Goal: Find specific page/section: Find specific page/section

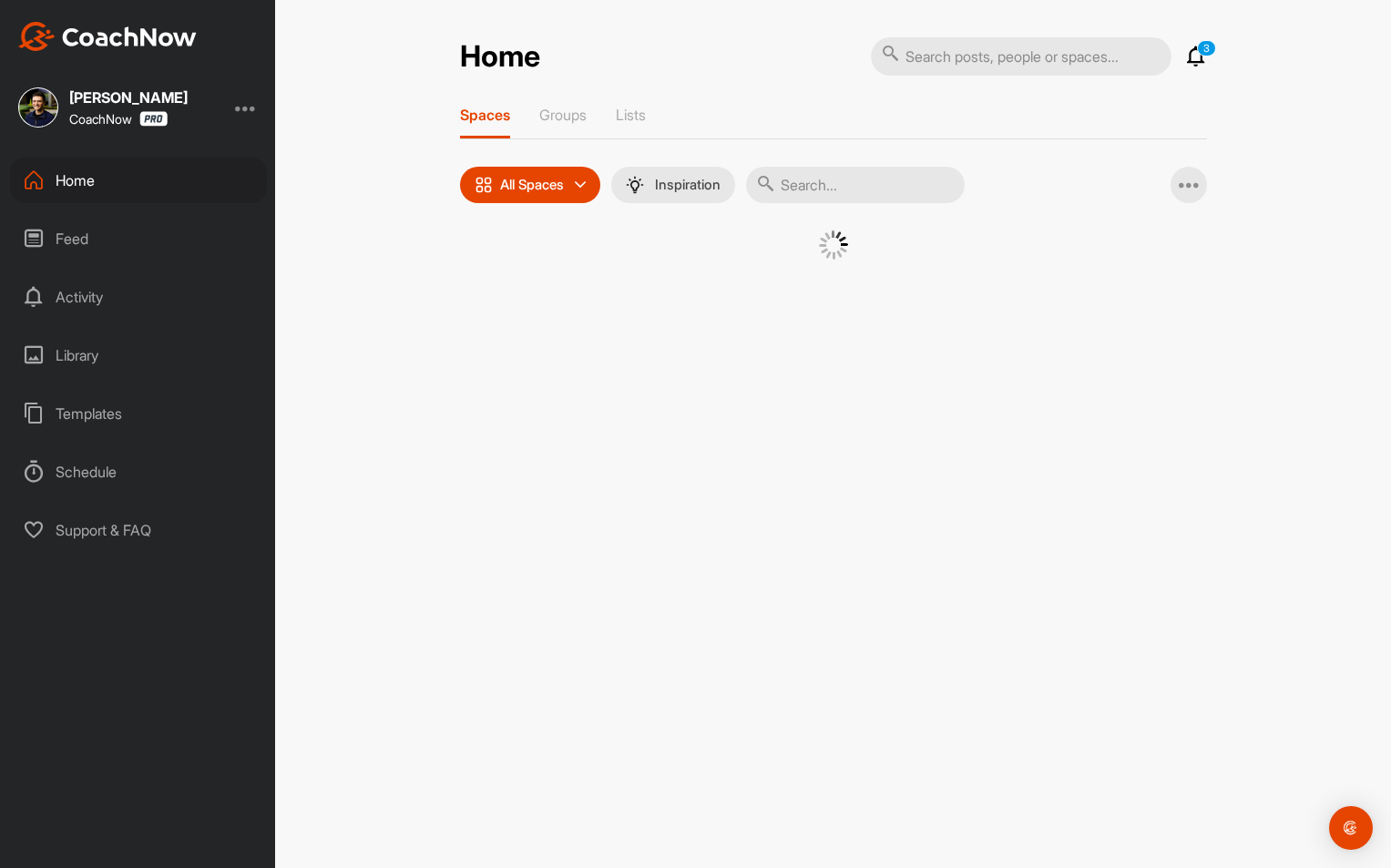
click at [861, 187] on input "text" at bounding box center [855, 184] width 219 height 37
paste input "[PERSON_NAME]"
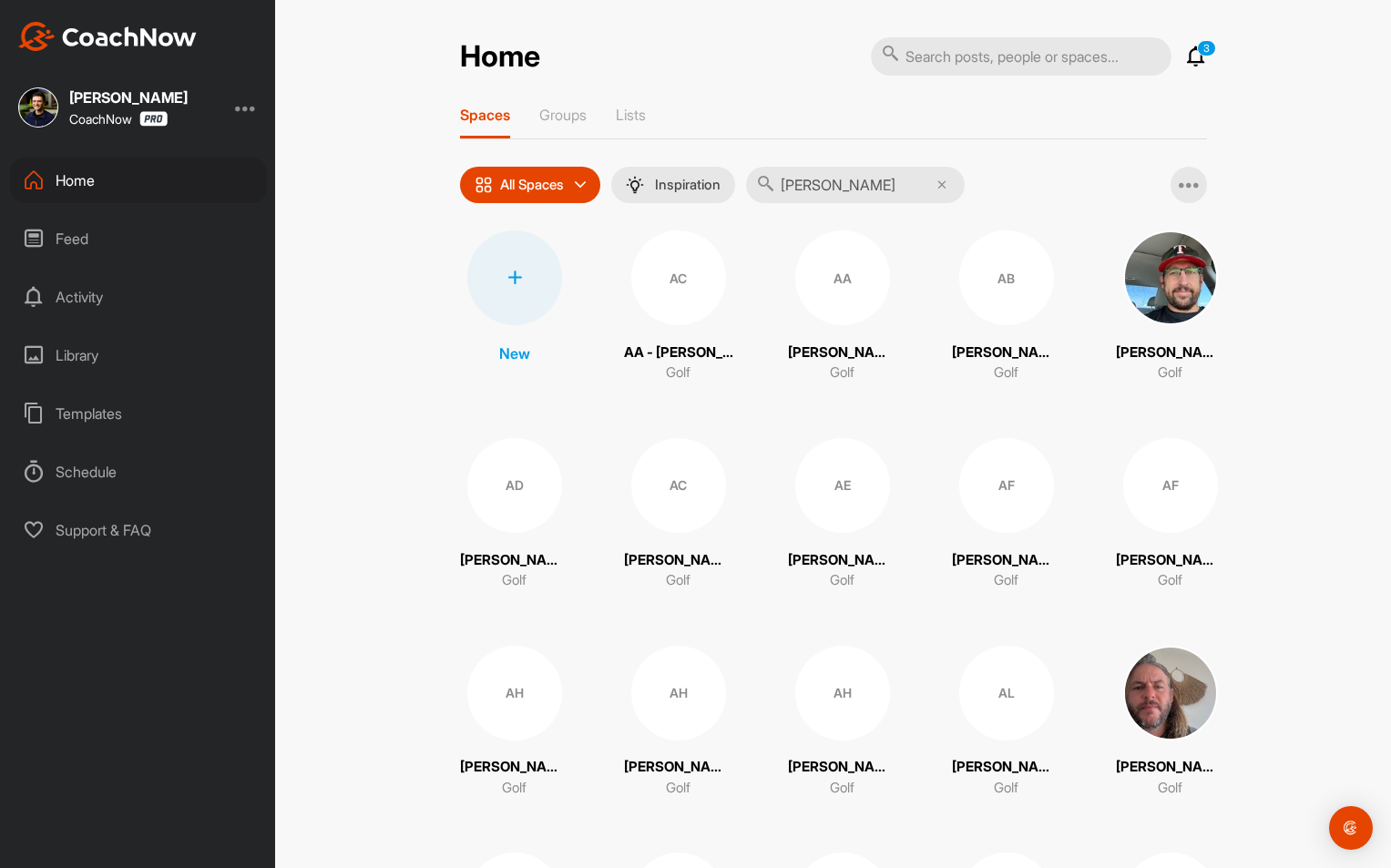
type input "[PERSON_NAME]"
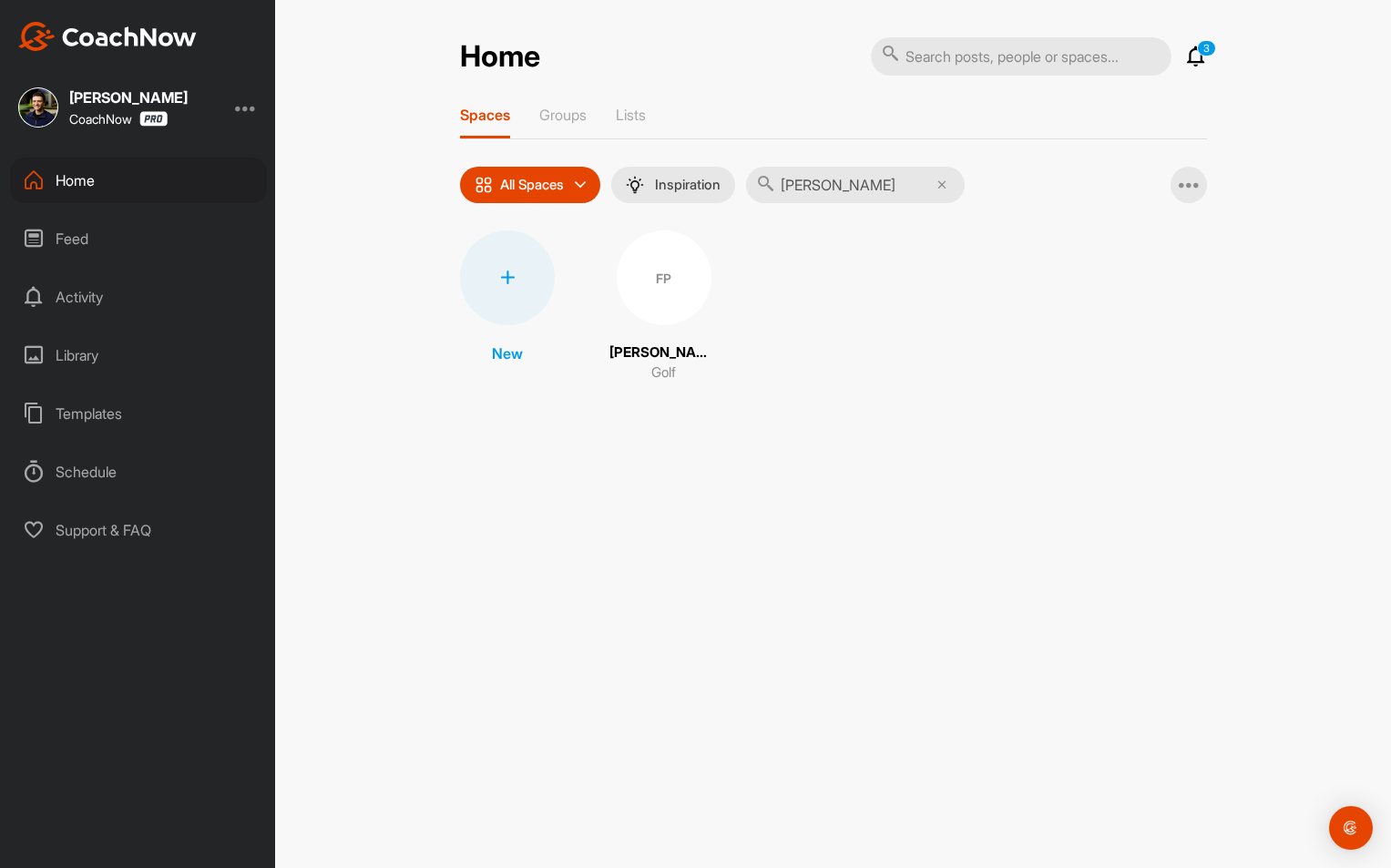
click at [671, 275] on div "FP" at bounding box center [663, 277] width 95 height 95
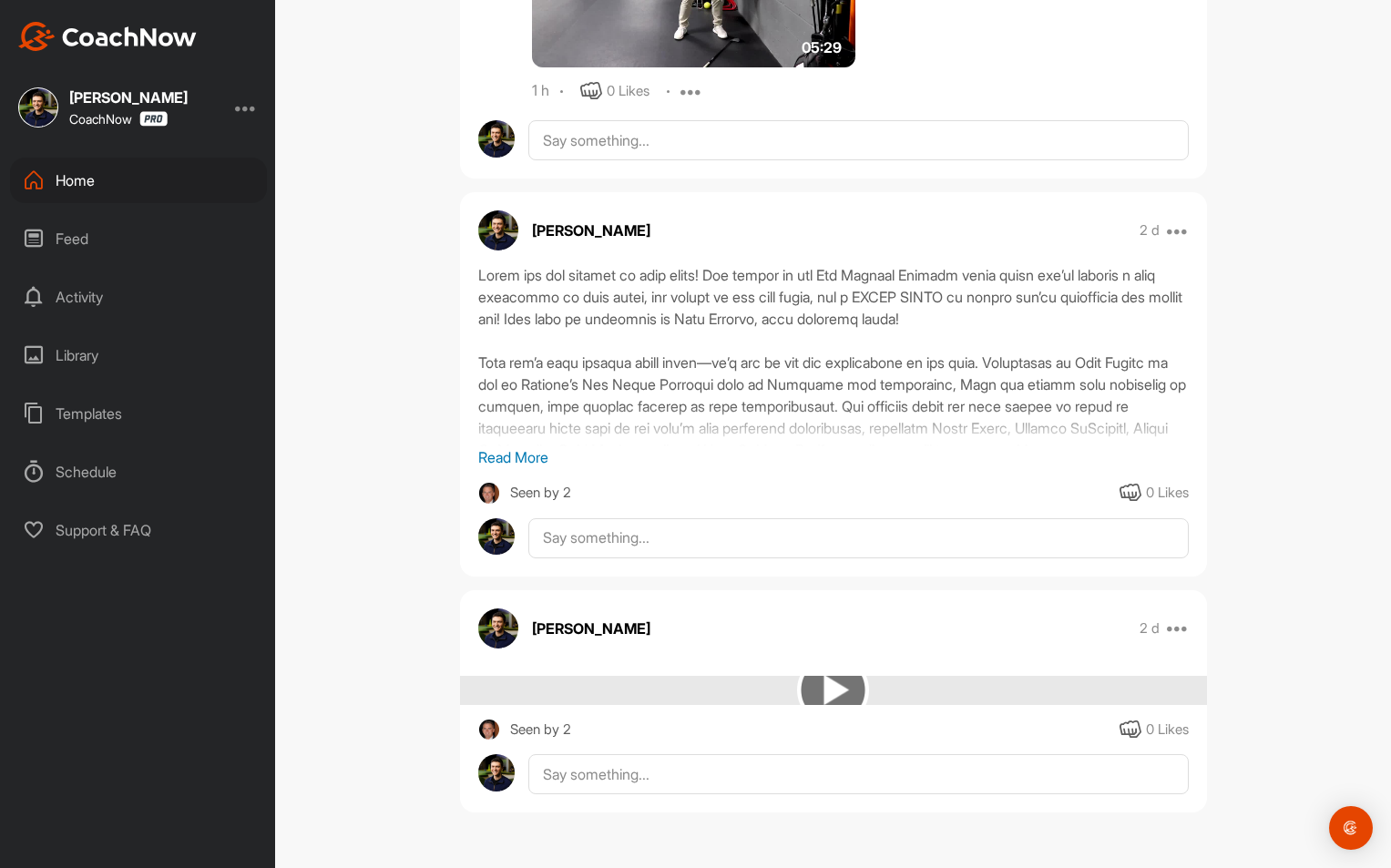
scroll to position [2287, 0]
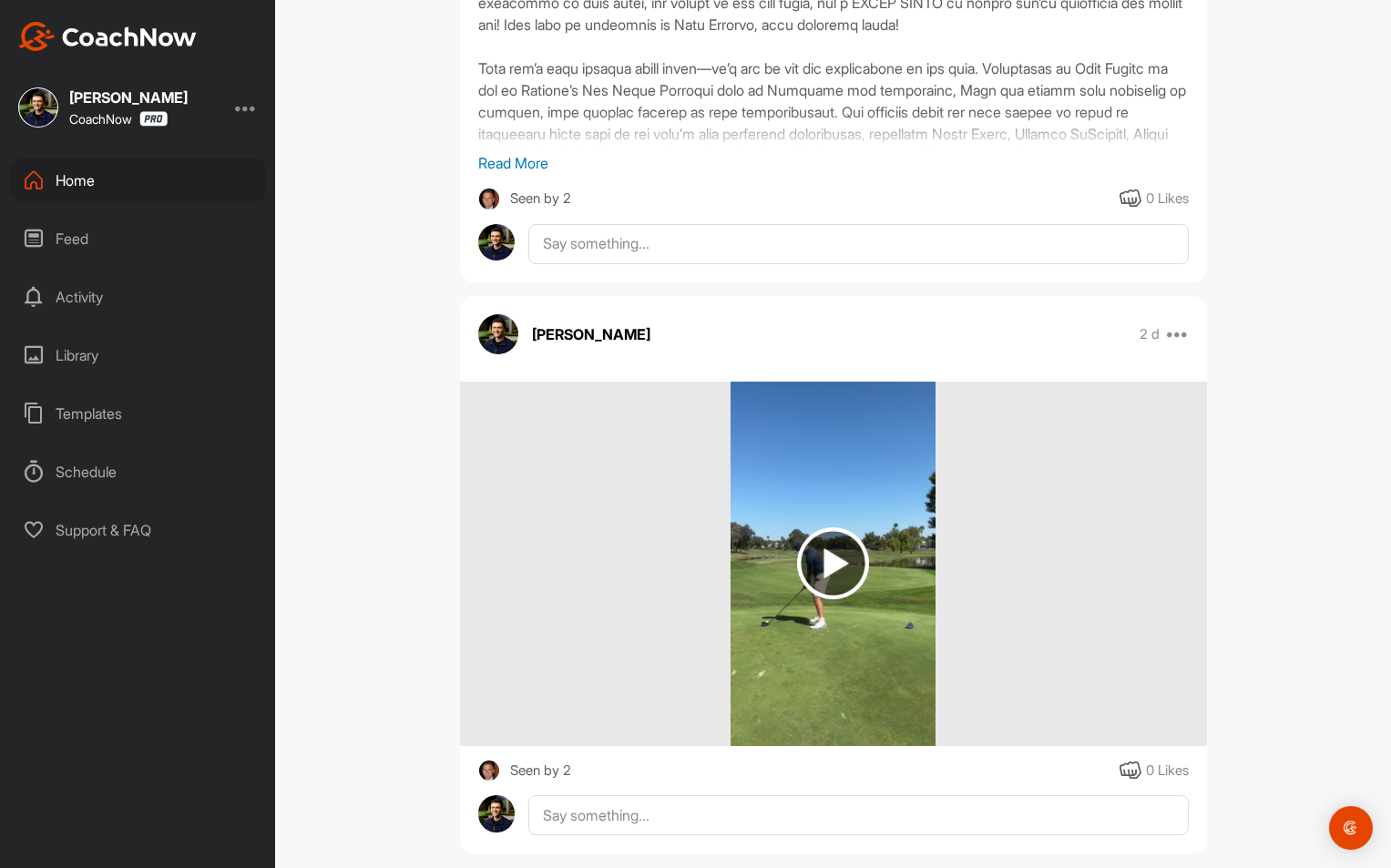
click at [98, 173] on div "Home" at bounding box center [138, 180] width 257 height 46
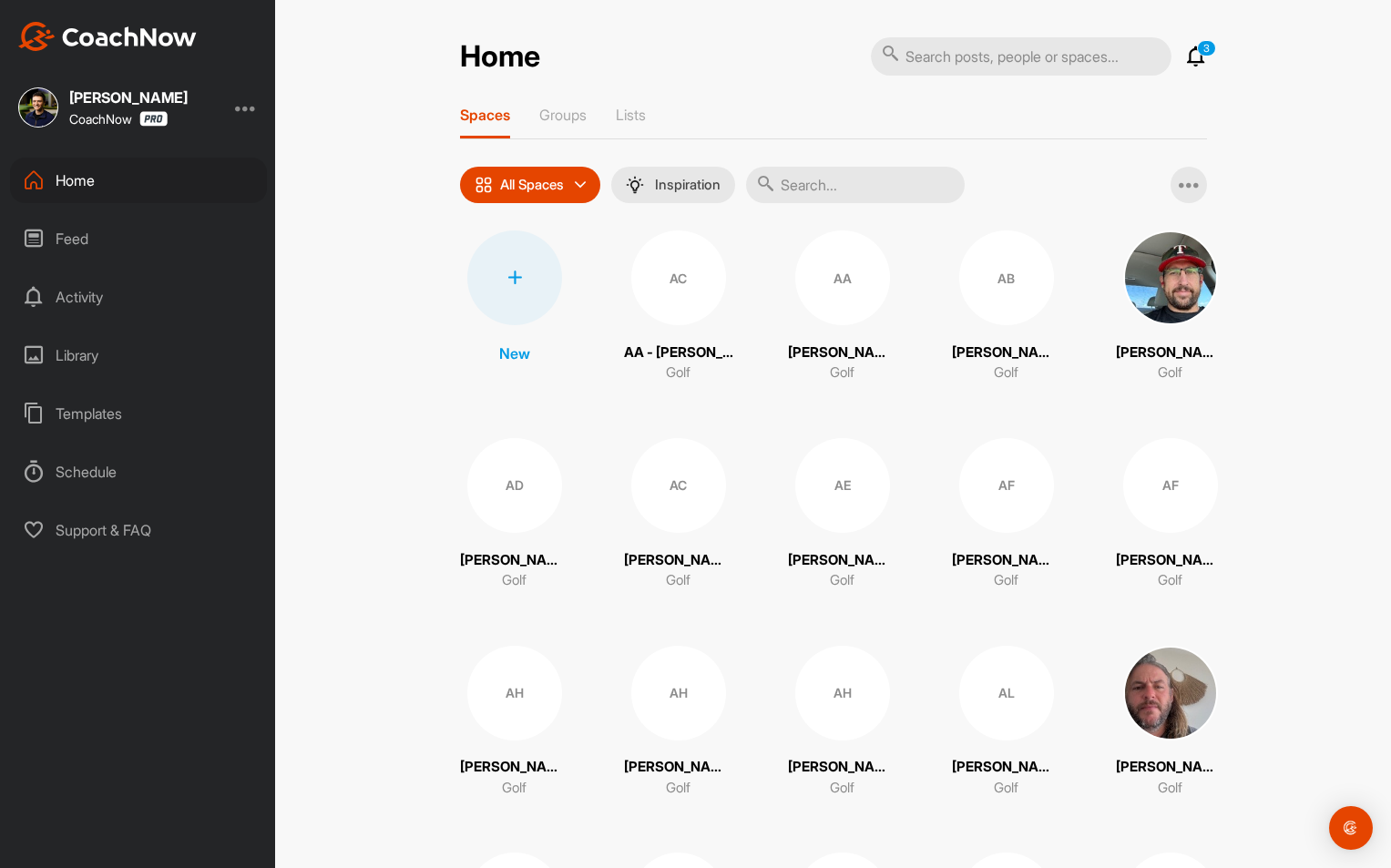
click at [819, 191] on input "text" at bounding box center [855, 184] width 219 height 37
paste input "[PERSON_NAME]"
type input "[PERSON_NAME]"
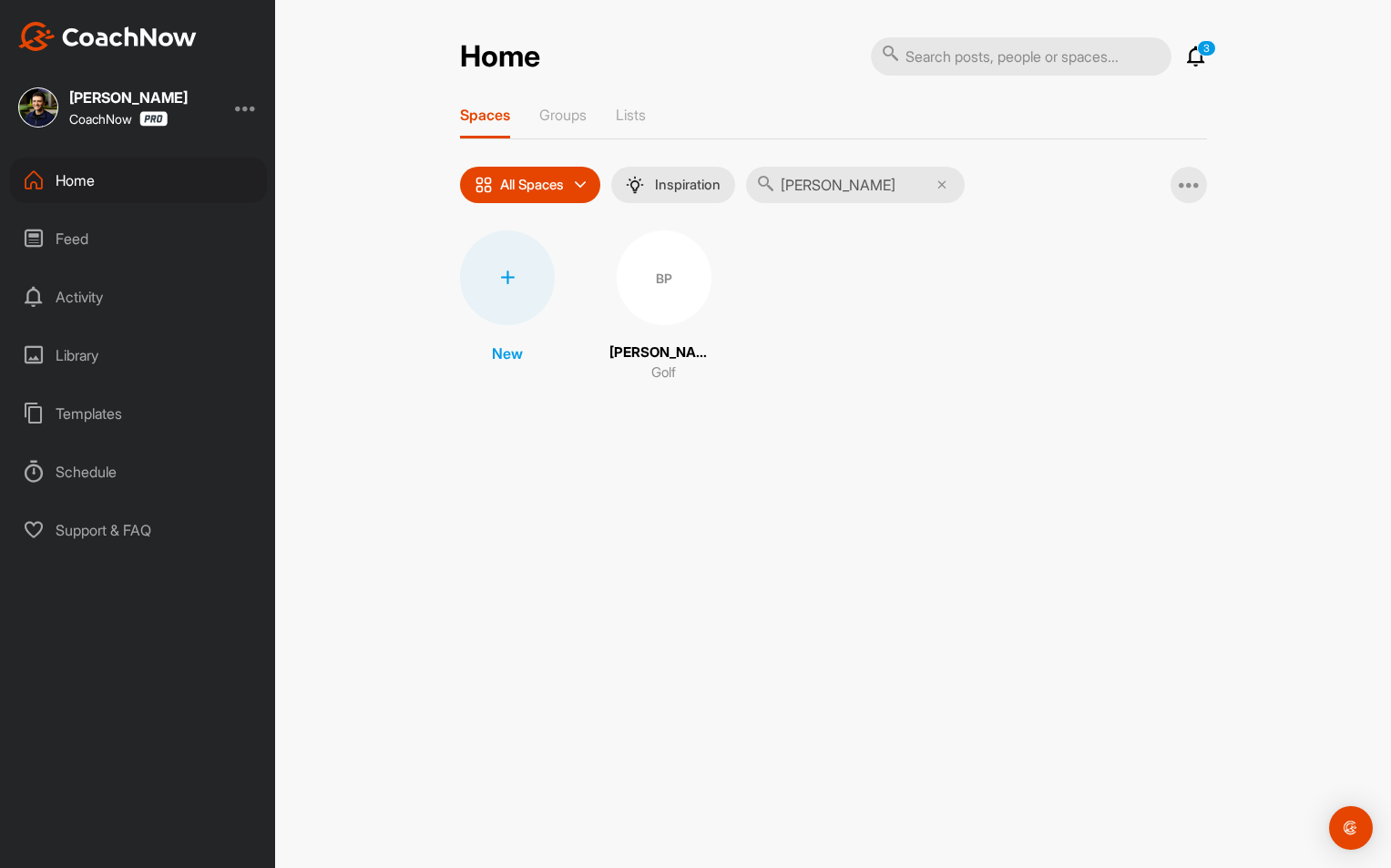
click at [636, 301] on div "BP" at bounding box center [663, 277] width 95 height 95
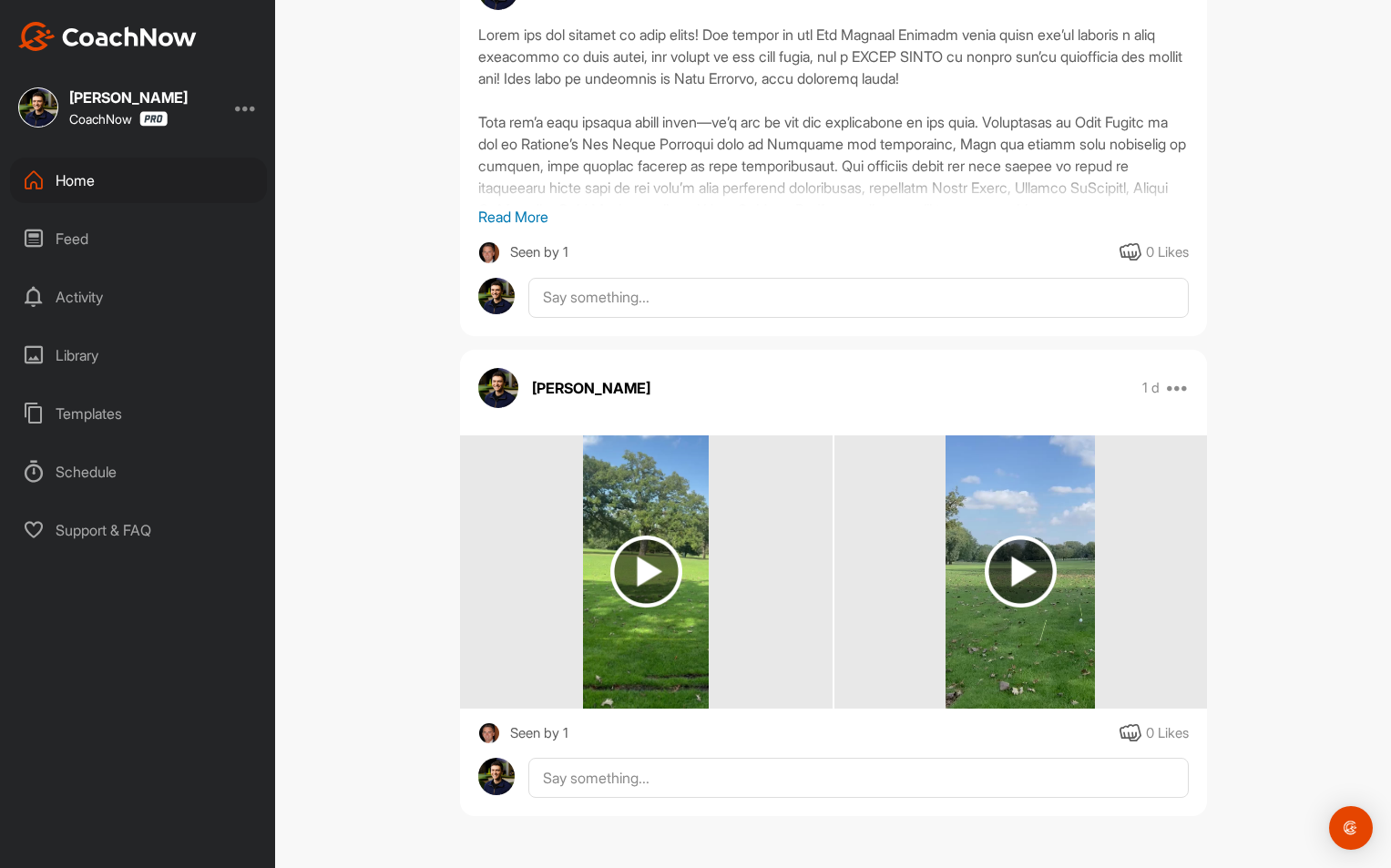
scroll to position [888, 0]
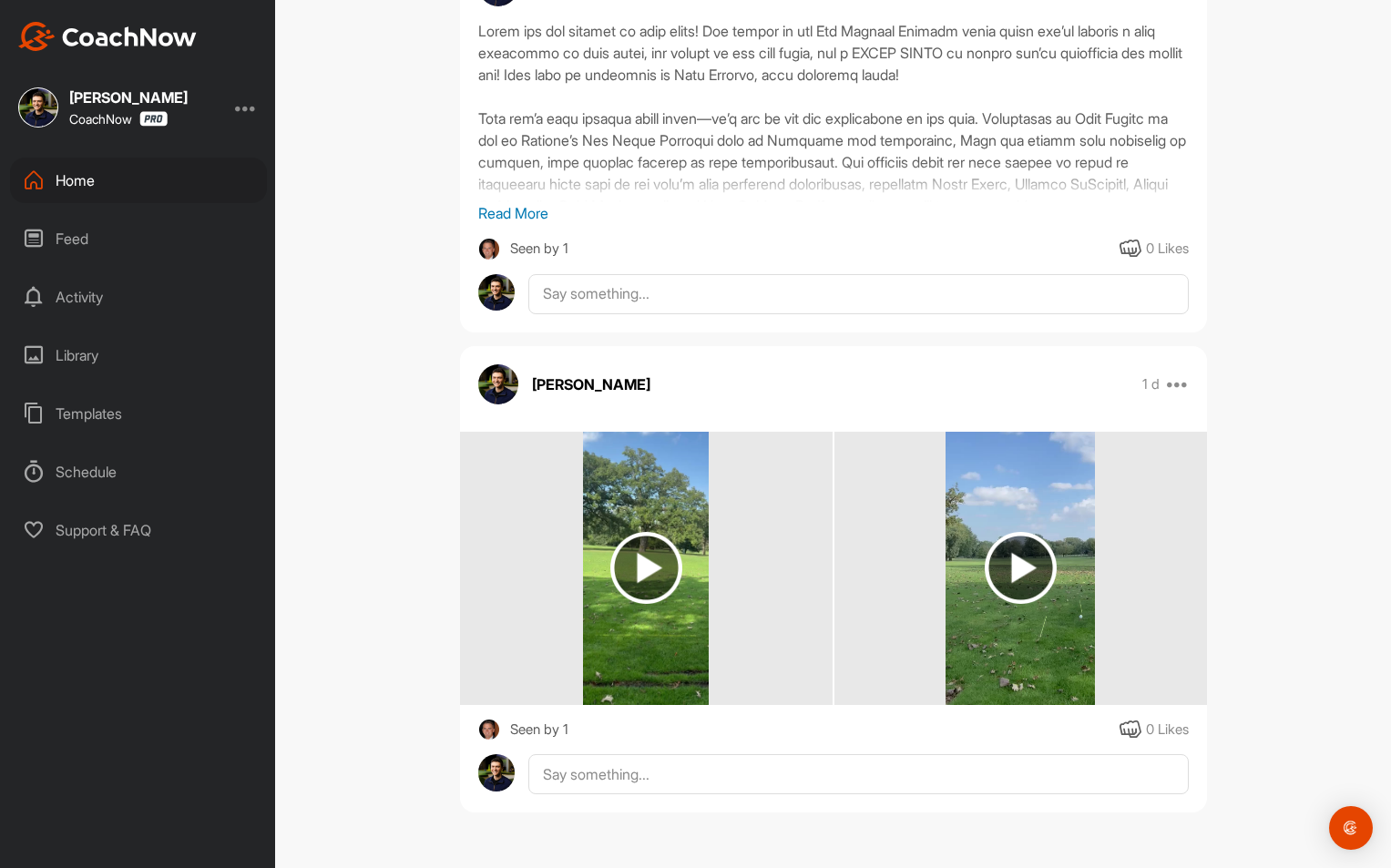
click at [120, 231] on div "Feed" at bounding box center [138, 239] width 257 height 46
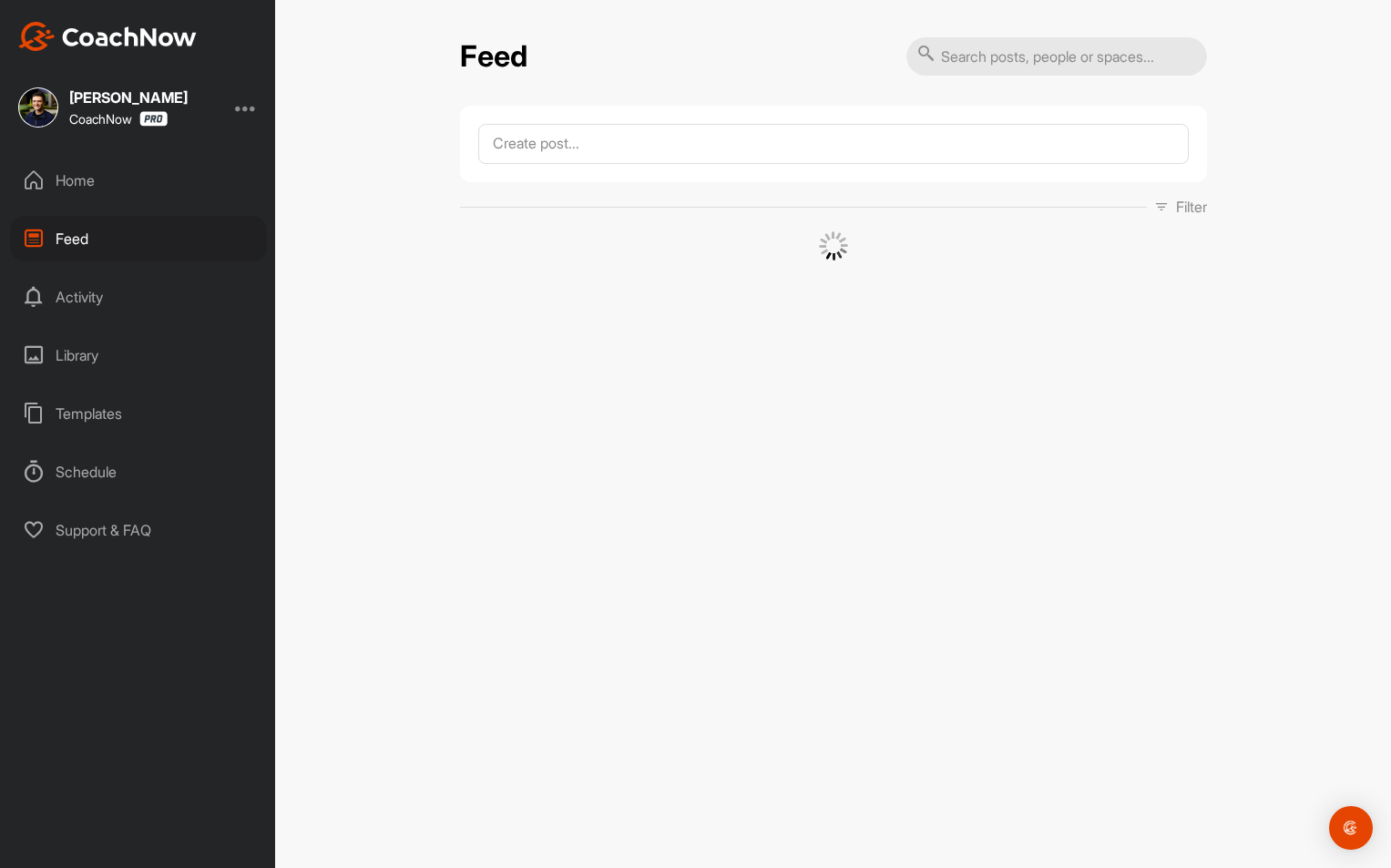
click at [117, 171] on div "Home" at bounding box center [138, 180] width 257 height 46
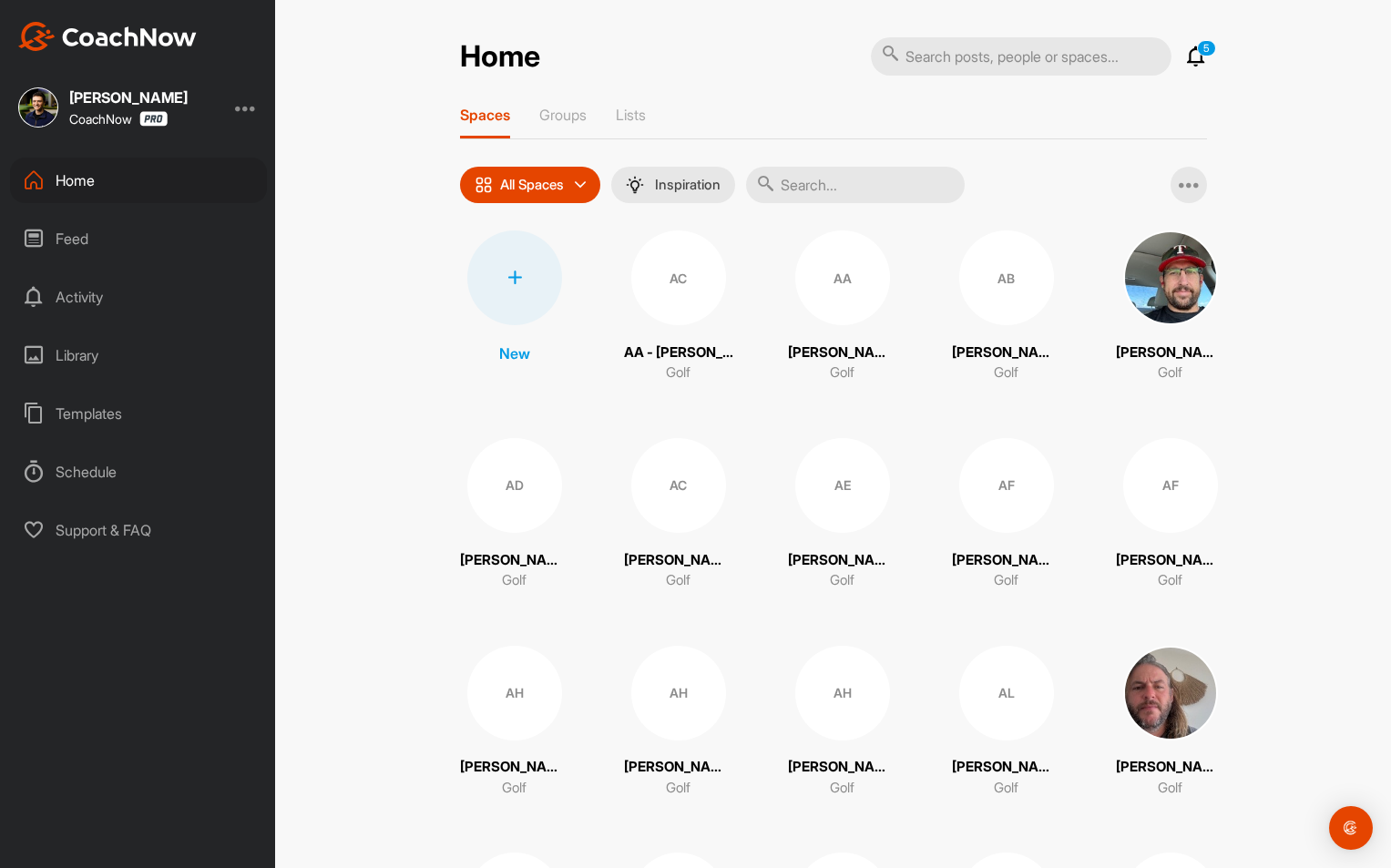
click at [824, 195] on input "text" at bounding box center [855, 184] width 219 height 37
paste input "[PERSON_NAME]"
type input "[PERSON_NAME]"
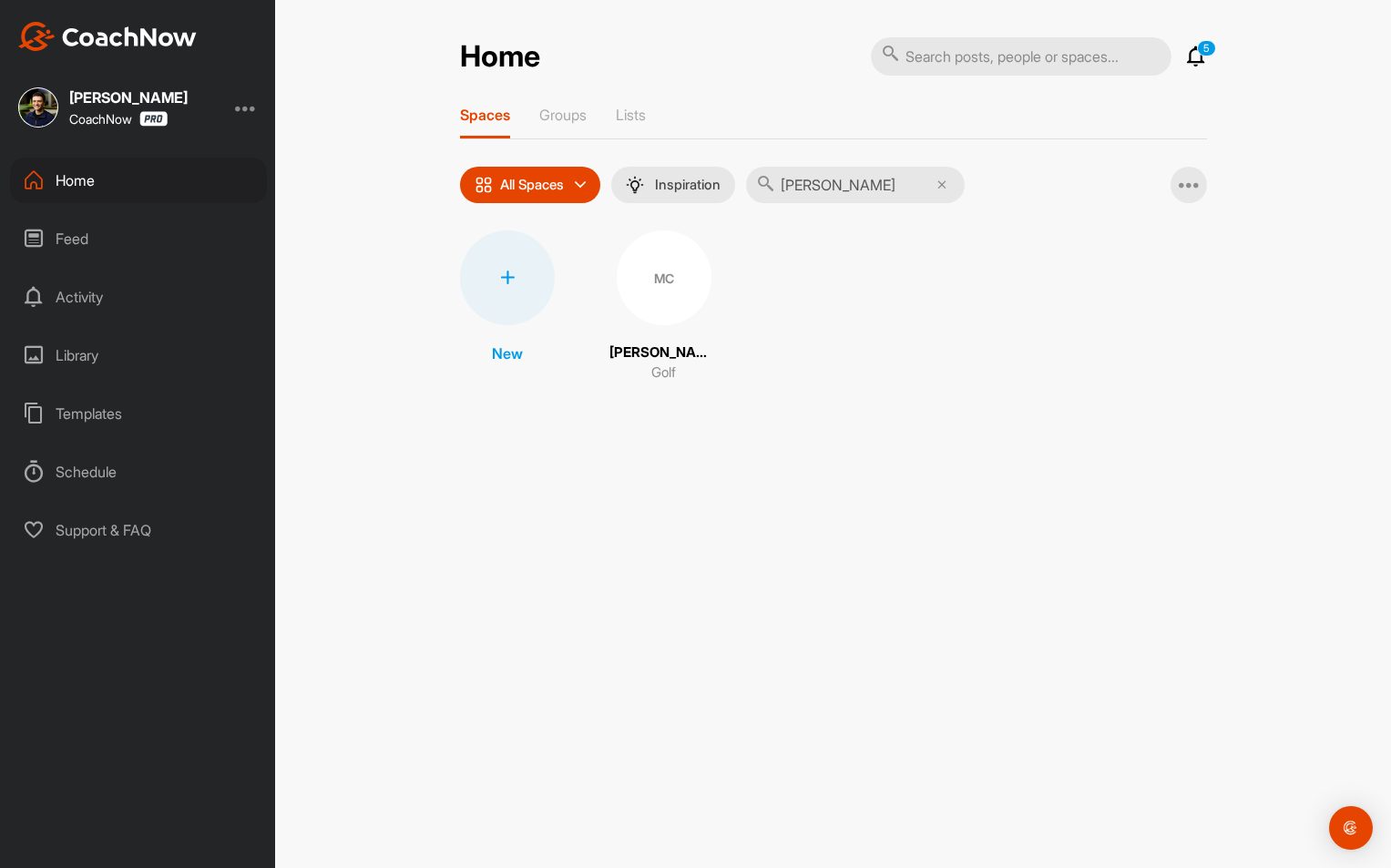
click at [669, 293] on div "MC" at bounding box center [663, 277] width 95 height 95
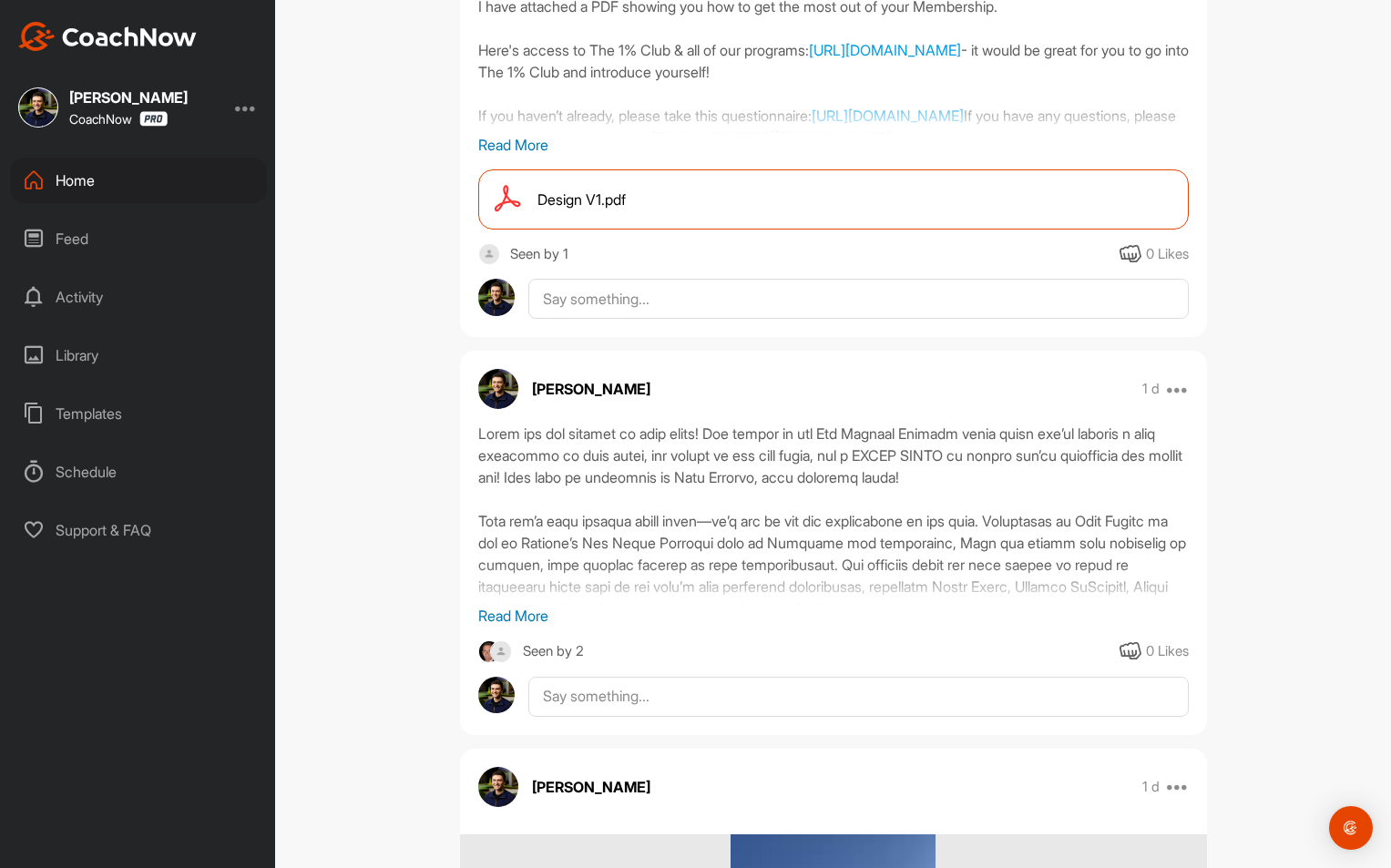
scroll to position [953, 0]
